Goal: Information Seeking & Learning: Learn about a topic

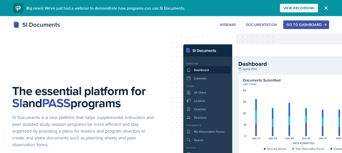
click at [306, 28] on button "Go to Dashboard" at bounding box center [306, 24] width 46 height 9
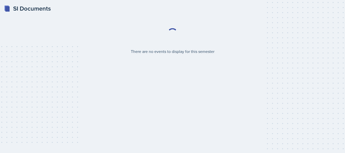
select select "2bed604d-1099-4043-b1bc-2365e8740244"
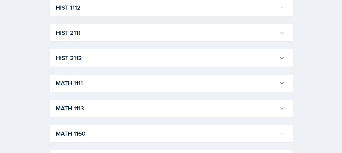
scroll to position [459, 0]
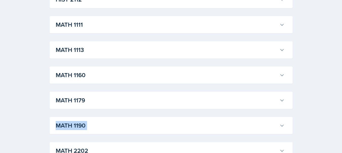
drag, startPoint x: 338, startPoint y: 95, endPoint x: 336, endPoint y: 116, distance: 21.8
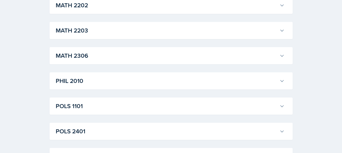
scroll to position [656, 0]
drag, startPoint x: 341, startPoint y: 123, endPoint x: 340, endPoint y: 139, distance: 16.0
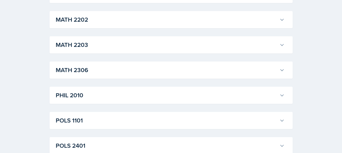
scroll to position [589, 0]
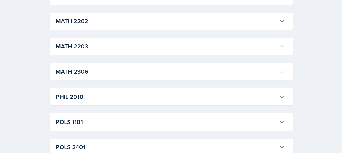
click at [286, 99] on div "PHIL 2010 Emily Herzner Professor: James Fontini Export to Google Calendar Recu…" at bounding box center [171, 96] width 243 height 17
click at [278, 98] on button "PHIL 2010" at bounding box center [170, 97] width 231 height 11
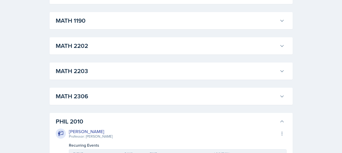
scroll to position [559, 0]
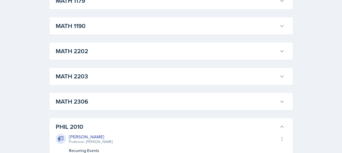
click at [282, 126] on icon at bounding box center [281, 127] width 5 height 5
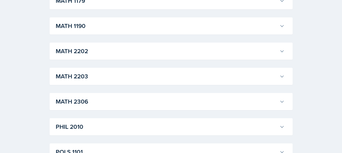
click at [278, 104] on button "MATH 2306" at bounding box center [170, 101] width 231 height 11
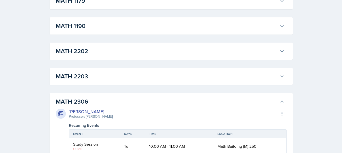
click at [278, 104] on button "MATH 2306" at bounding box center [170, 101] width 231 height 11
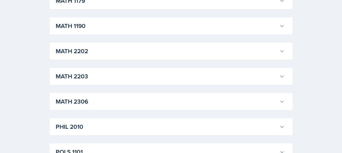
click at [279, 78] on icon at bounding box center [281, 76] width 5 height 5
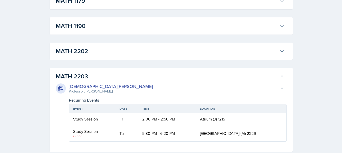
click at [279, 78] on icon at bounding box center [281, 76] width 5 height 5
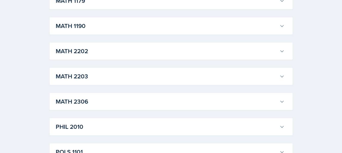
click at [277, 31] on button "MATH 1190" at bounding box center [170, 25] width 231 height 11
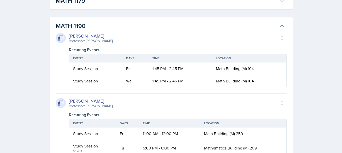
click at [281, 30] on button "MATH 1190" at bounding box center [170, 25] width 231 height 11
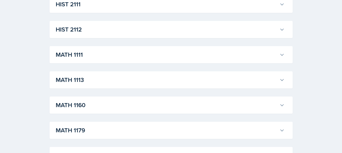
scroll to position [426, 0]
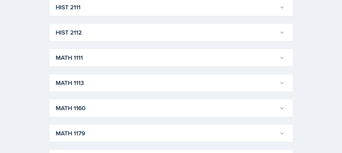
click at [282, 106] on button "MATH 1160" at bounding box center [170, 108] width 231 height 11
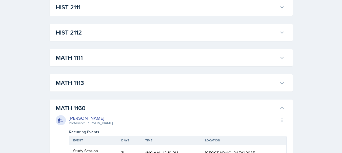
click at [279, 81] on icon at bounding box center [281, 83] width 5 height 5
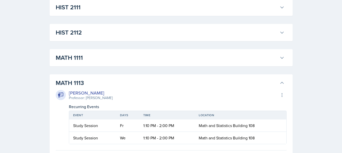
click at [279, 81] on icon at bounding box center [281, 83] width 5 height 5
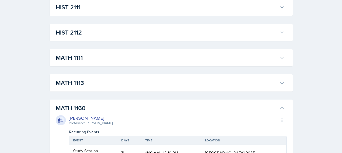
click at [279, 81] on icon at bounding box center [281, 83] width 5 height 5
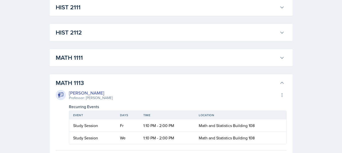
click at [279, 82] on button "MATH 1113" at bounding box center [170, 83] width 231 height 11
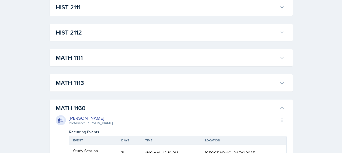
click at [280, 56] on icon at bounding box center [281, 57] width 5 height 5
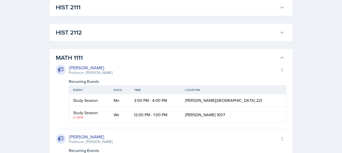
click at [282, 58] on icon at bounding box center [281, 57] width 5 height 5
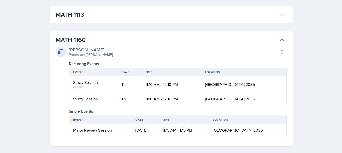
scroll to position [498, 0]
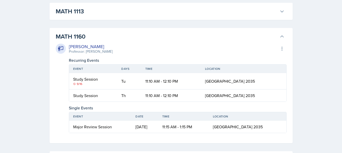
click at [285, 35] on button "MATH 1160" at bounding box center [170, 36] width 231 height 11
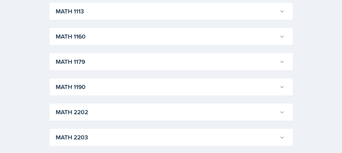
click at [286, 88] on div "MATH 1190 Kris Prasad Professor: Jon Noring Export to Google Calendar Recurring…" at bounding box center [171, 87] width 243 height 17
click at [280, 87] on icon at bounding box center [281, 88] width 3 height 2
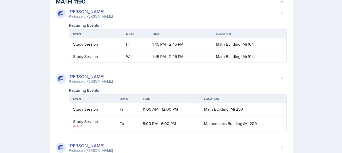
scroll to position [587, 0]
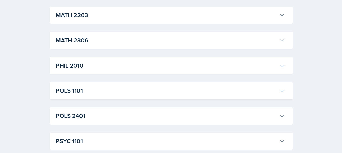
scroll to position [1389, 0]
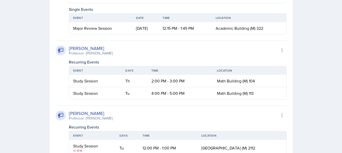
scroll to position [1520, 0]
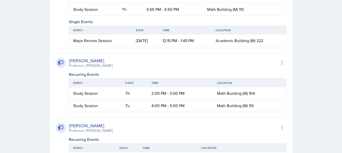
click at [185, 15] on td "3:50 PM - 4:50 PM" at bounding box center [172, 9] width 61 height 12
click at [157, 15] on td "3:50 PM - 4:50 PM" at bounding box center [172, 9] width 61 height 12
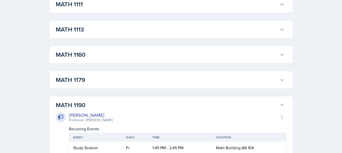
scroll to position [476, 0]
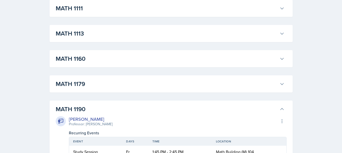
click at [281, 106] on button "MATH 1190" at bounding box center [170, 109] width 231 height 11
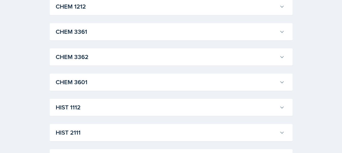
scroll to position [298, 0]
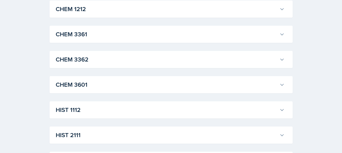
click at [277, 103] on div "HIST 1112 Darby Bowen Professor: Kent Bailey Export to Google Calendar Recurrin…" at bounding box center [171, 110] width 243 height 17
click at [286, 108] on div "HIST 1112 Darby Bowen Professor: Kent Bailey Export to Google Calendar Recurrin…" at bounding box center [171, 110] width 243 height 17
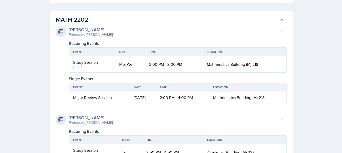
scroll to position [593, 0]
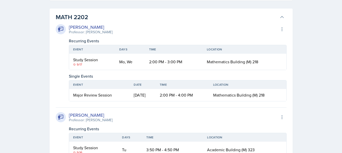
click at [281, 13] on button "MATH 2202" at bounding box center [170, 17] width 231 height 11
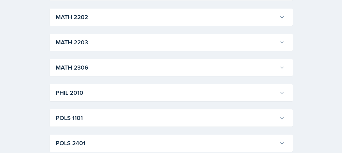
click at [282, 114] on button "POLS 1101" at bounding box center [170, 118] width 231 height 11
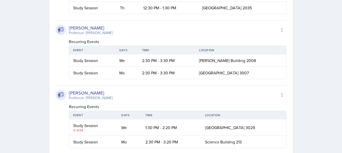
scroll to position [937, 0]
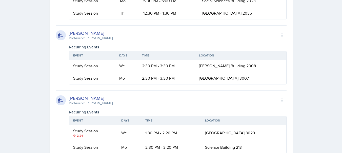
click at [161, 19] on td "12:30 PM - 1:30 PM" at bounding box center [168, 13] width 59 height 12
